Goal: Transaction & Acquisition: Purchase product/service

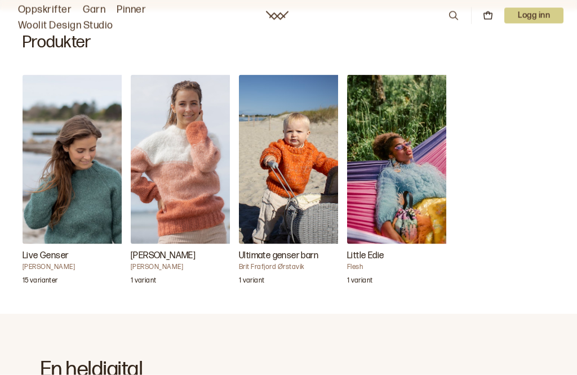
scroll to position [378, 0]
click at [50, 173] on img "Live Genser" at bounding box center [79, 158] width 113 height 169
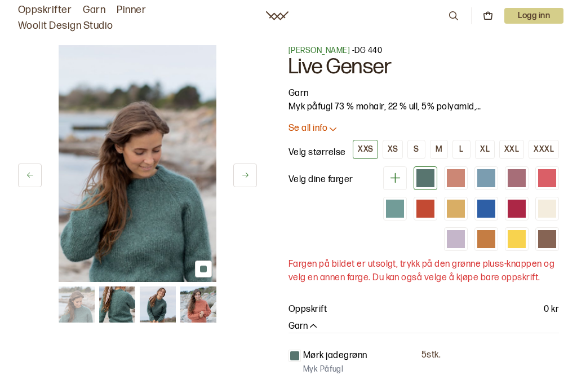
click at [464, 149] on div "L" at bounding box center [462, 149] width 4 height 10
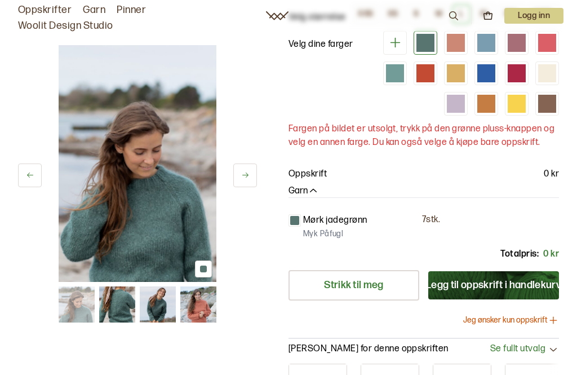
scroll to position [136, 0]
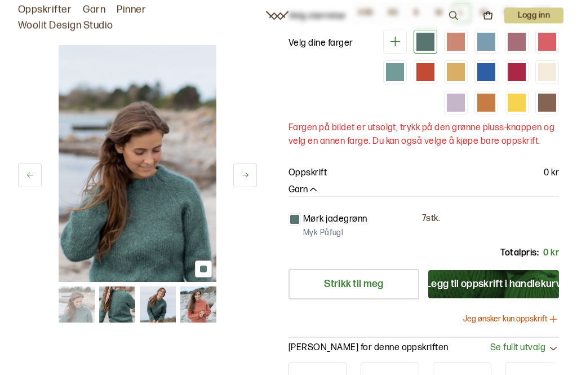
click at [454, 285] on button "Legg til oppskrift i handlekurv" at bounding box center [494, 285] width 131 height 28
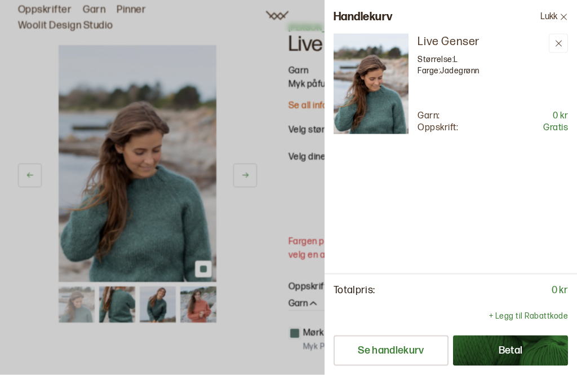
scroll to position [0, 0]
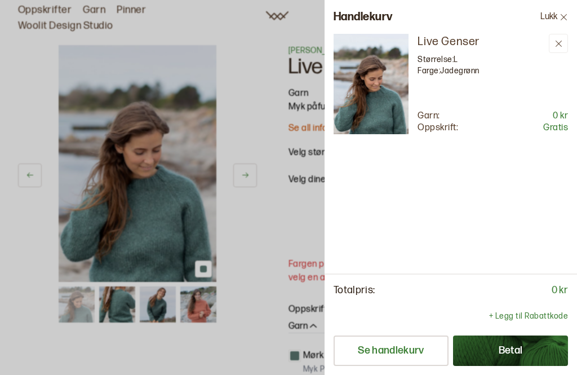
click at [441, 138] on div "Live Genser Størrelse: L Farge: Jadegrønn Garn: 0 kr Oppskrift: Gratis" at bounding box center [451, 154] width 253 height 240
click at [376, 188] on div "Live Genser Størrelse: L Farge: Jadegrønn Garn: 0 kr Oppskrift: Gratis" at bounding box center [451, 154] width 253 height 240
click at [479, 343] on button "Betal" at bounding box center [510, 351] width 115 height 30
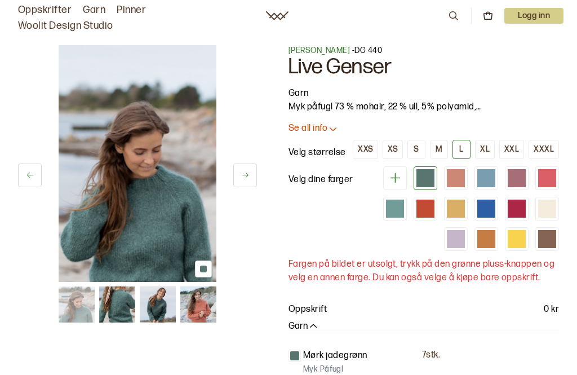
click at [308, 127] on p "Se all info" at bounding box center [308, 129] width 39 height 12
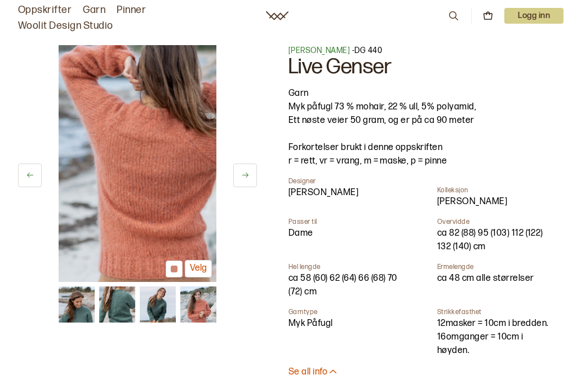
click at [117, 172] on img at bounding box center [138, 163] width 158 height 237
click at [348, 48] on p "[PERSON_NAME] - DG 440" at bounding box center [424, 50] width 271 height 11
click at [303, 52] on span "[PERSON_NAME]" at bounding box center [319, 51] width 61 height 10
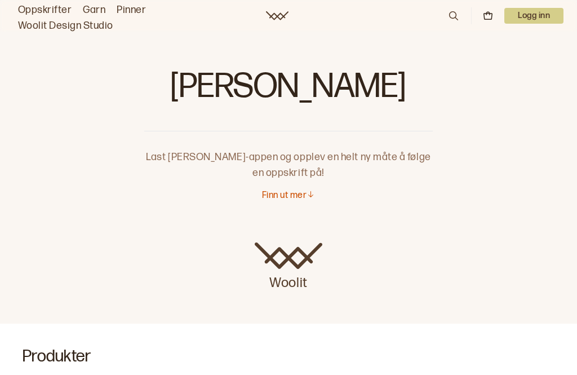
click at [211, 160] on p "Last [PERSON_NAME]-appen og opplev en helt ny måte å følge en oppskrift på!" at bounding box center [288, 156] width 289 height 50
click at [274, 200] on p "Finn ut mer" at bounding box center [284, 196] width 45 height 12
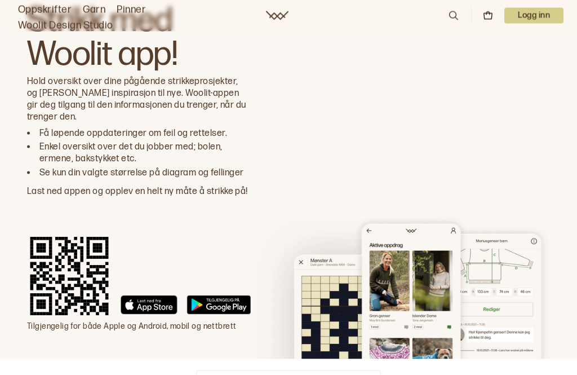
scroll to position [3044, 0]
click at [67, 258] on rect at bounding box center [69, 275] width 85 height 85
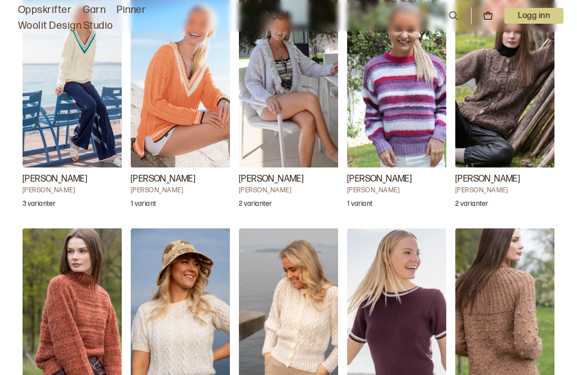
scroll to position [2320, 0]
